Goal: Information Seeking & Learning: Understand process/instructions

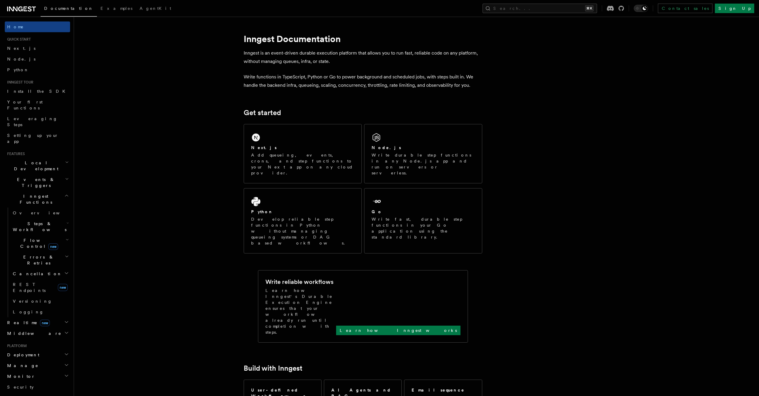
click at [30, 160] on span "Local Development" at bounding box center [35, 166] width 60 height 12
click at [28, 177] on span "Overview" at bounding box center [43, 179] width 61 height 5
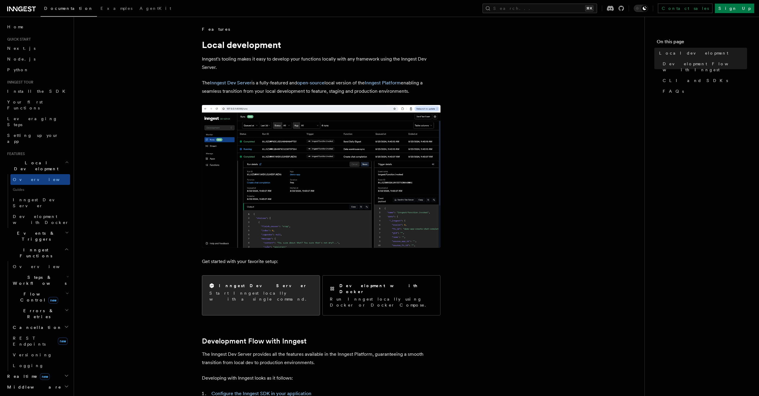
click at [240, 290] on p "Start Inngest locally with a single command." at bounding box center [260, 296] width 103 height 12
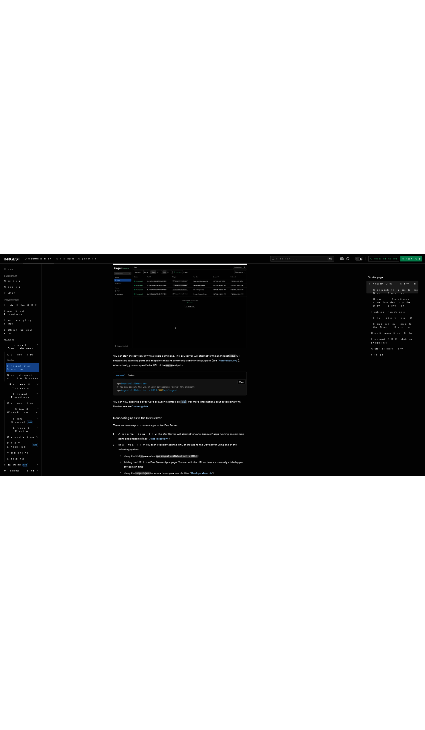
scroll to position [100, 0]
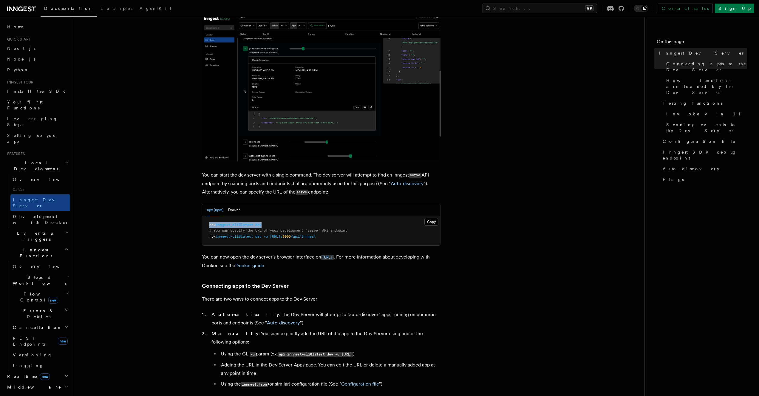
drag, startPoint x: 206, startPoint y: 225, endPoint x: 269, endPoint y: 223, distance: 63.9
click at [269, 223] on pre "npx inngest-cli@latest dev # You can specify the URL of your development `serve…" at bounding box center [321, 231] width 238 height 30
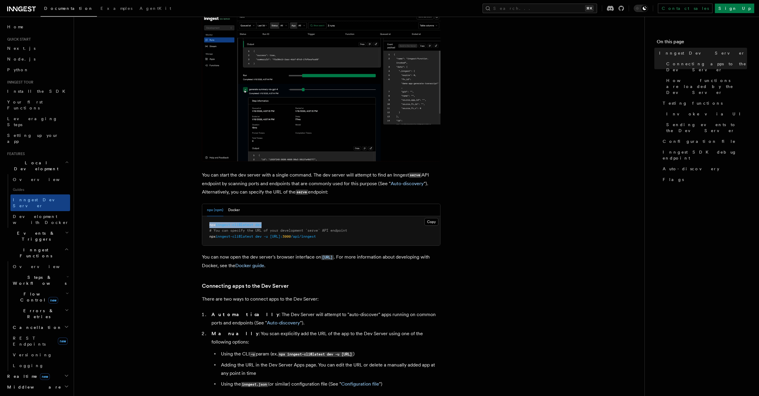
click at [269, 223] on pre "npx inngest-cli@latest dev # You can specify the URL of your development `serve…" at bounding box center [321, 231] width 238 height 30
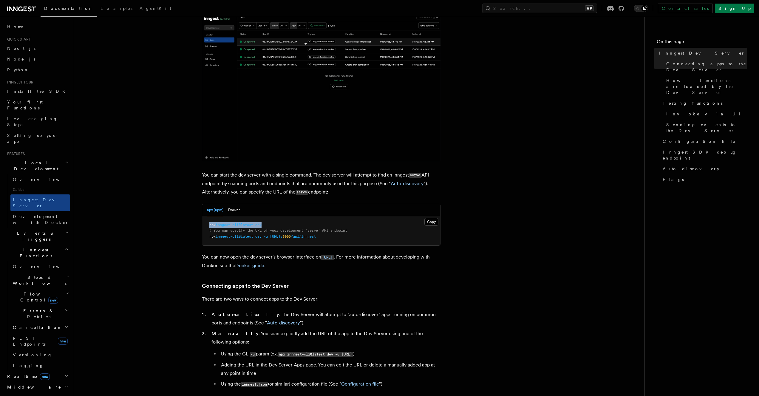
drag, startPoint x: 271, startPoint y: 225, endPoint x: 199, endPoint y: 227, distance: 71.9
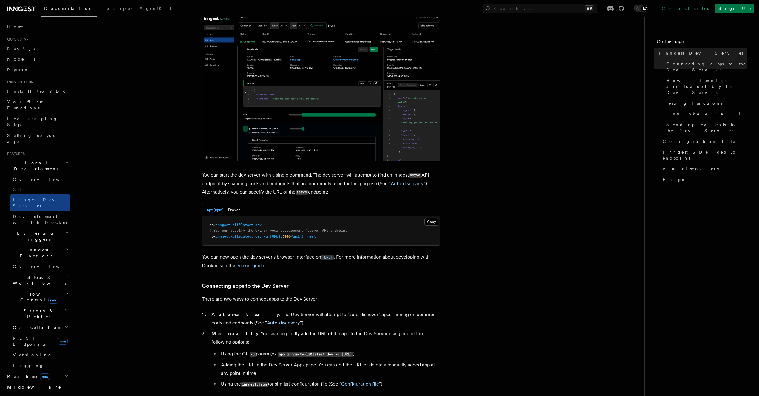
click at [205, 227] on pre "npx inngest-cli@latest dev # You can specify the URL of your development `serve…" at bounding box center [321, 231] width 238 height 30
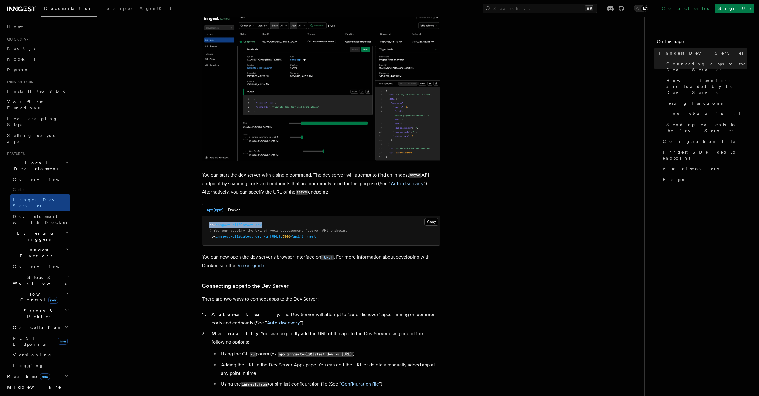
drag, startPoint x: 205, startPoint y: 227, endPoint x: 274, endPoint y: 225, distance: 68.9
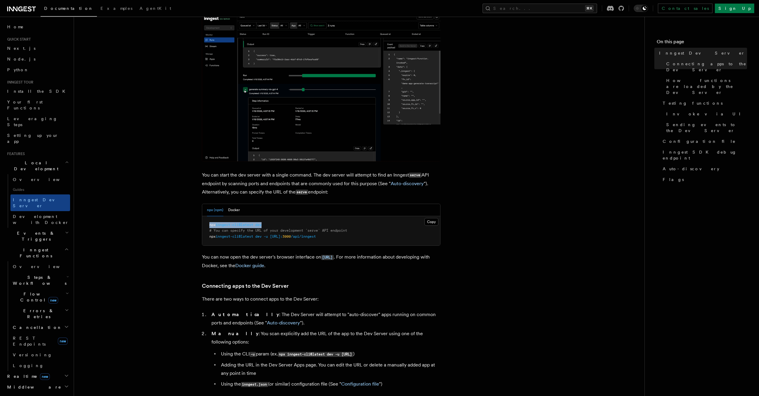
click at [274, 225] on pre "npx inngest-cli@latest dev # You can specify the URL of your development `serve…" at bounding box center [321, 231] width 238 height 30
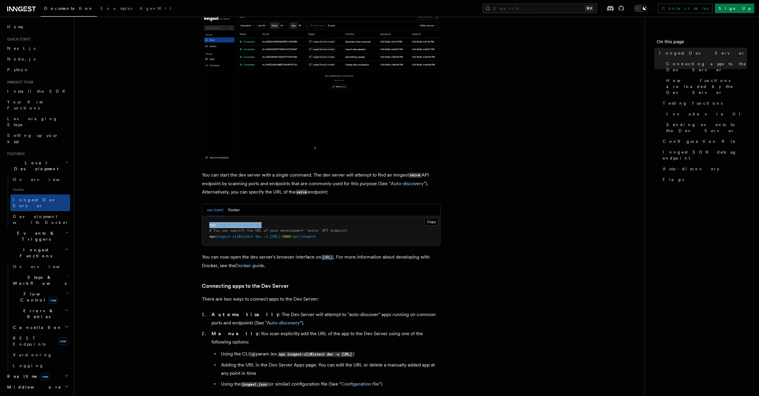
click at [274, 225] on pre "npx inngest-cli@latest dev # You can specify the URL of your development `serve…" at bounding box center [321, 231] width 238 height 30
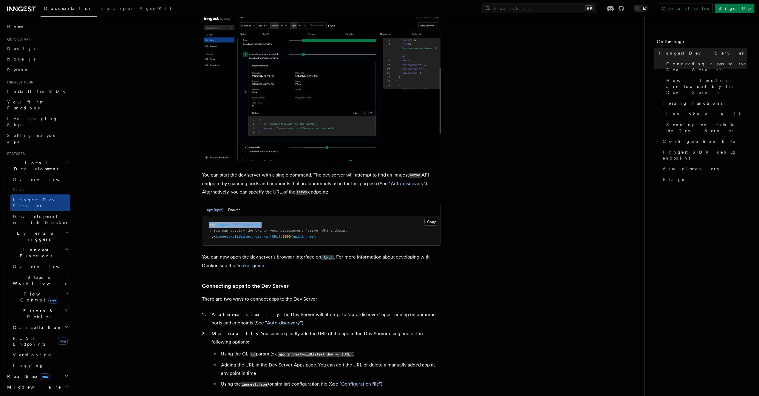
drag, startPoint x: 272, startPoint y: 225, endPoint x: 206, endPoint y: 226, distance: 66.3
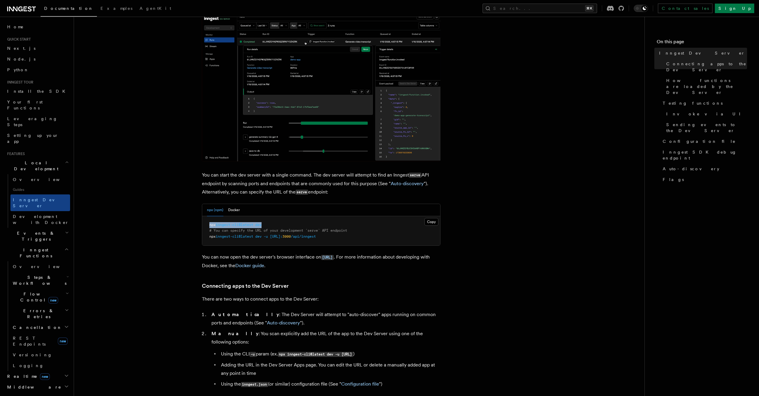
click at [206, 226] on pre "npx inngest-cli@latest dev # You can specify the URL of your development `serve…" at bounding box center [321, 231] width 238 height 30
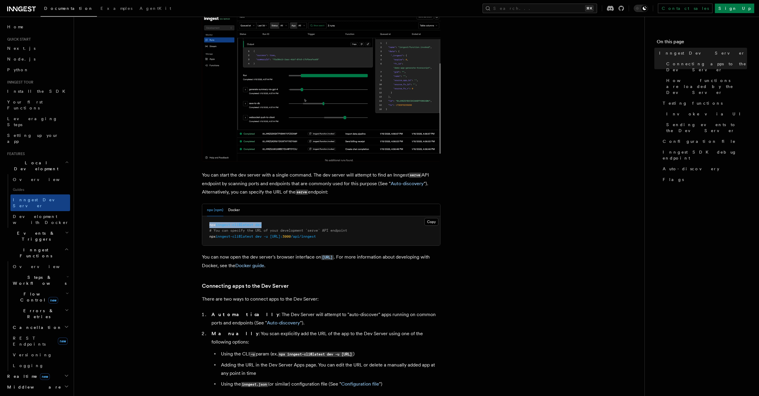
click at [206, 226] on pre "npx inngest-cli@latest dev # You can specify the URL of your development `serve…" at bounding box center [321, 231] width 238 height 30
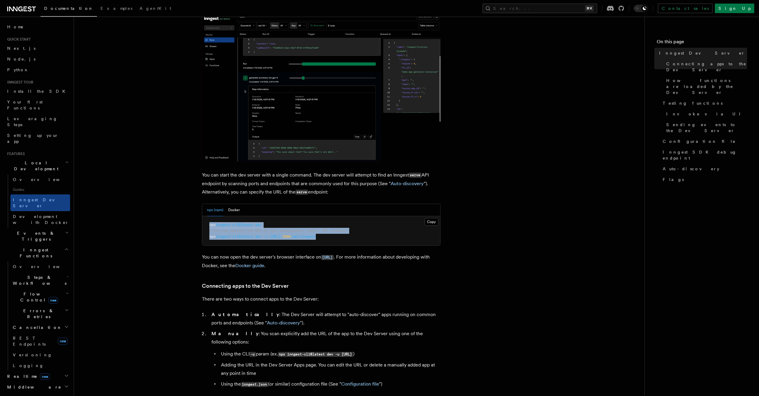
drag, startPoint x: 351, startPoint y: 236, endPoint x: 204, endPoint y: 222, distance: 148.1
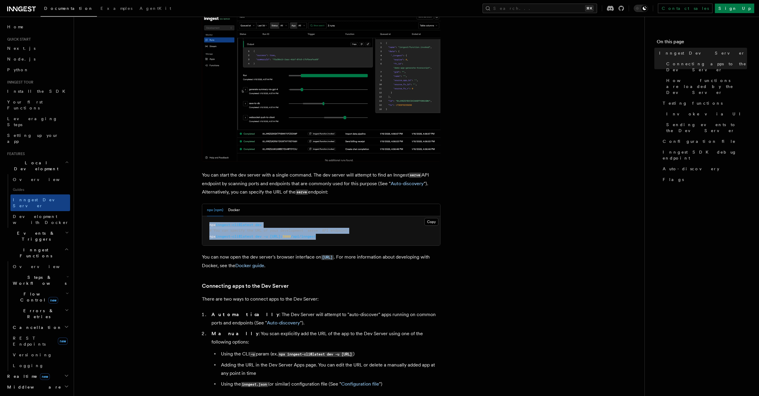
click at [204, 222] on pre "npx inngest-cli@latest dev # You can specify the URL of your development `serve…" at bounding box center [321, 231] width 238 height 30
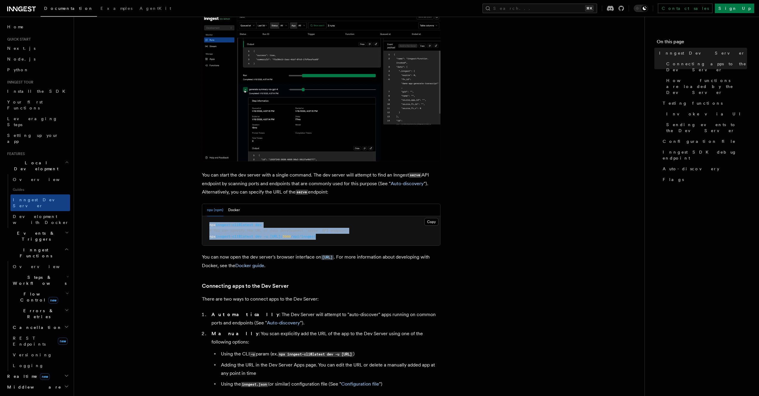
click at [361, 233] on pre "npx inngest-cli@latest dev # You can specify the URL of your development `serve…" at bounding box center [321, 231] width 238 height 30
